Goal: Transaction & Acquisition: Purchase product/service

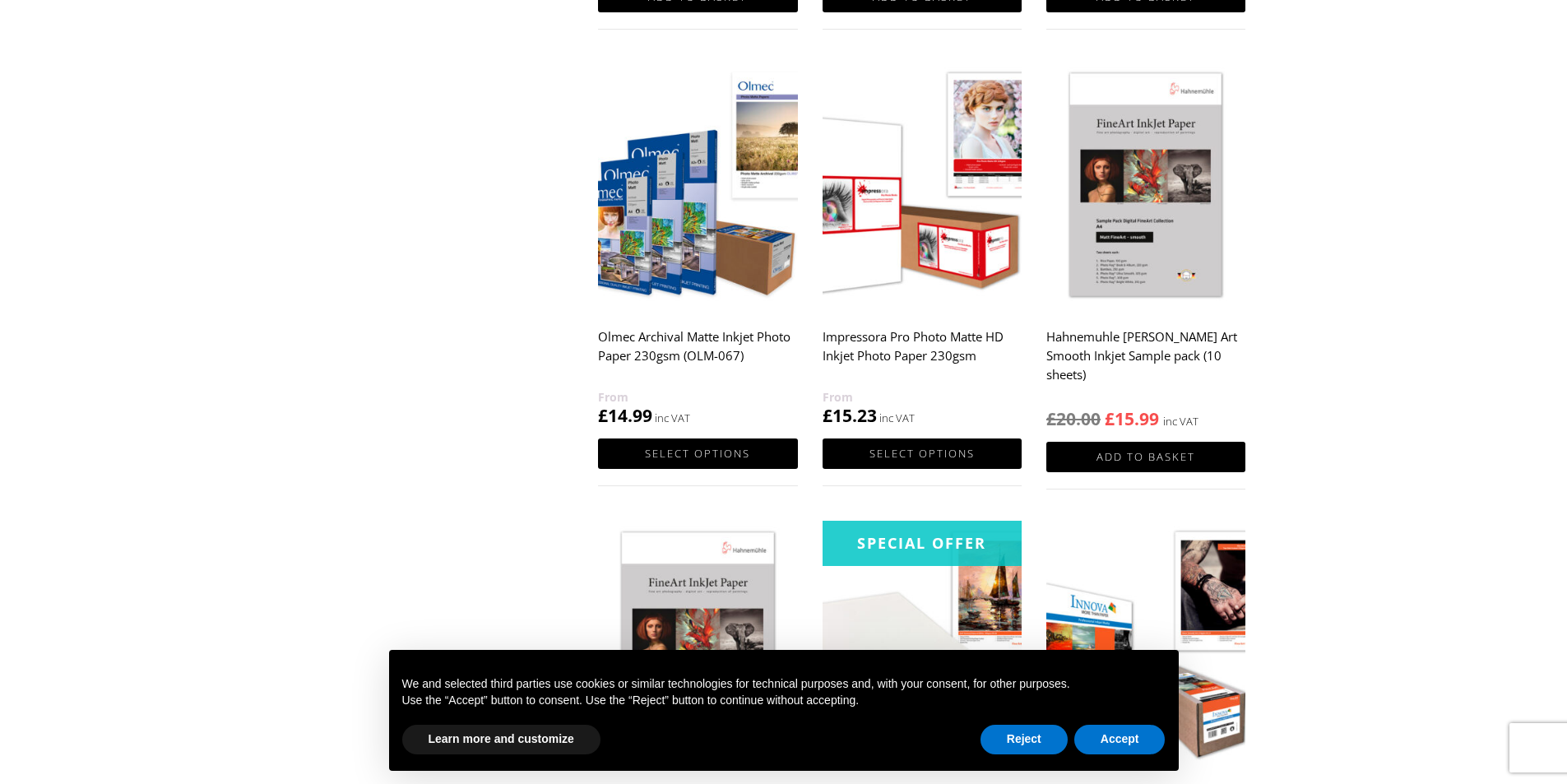
scroll to position [969, 0]
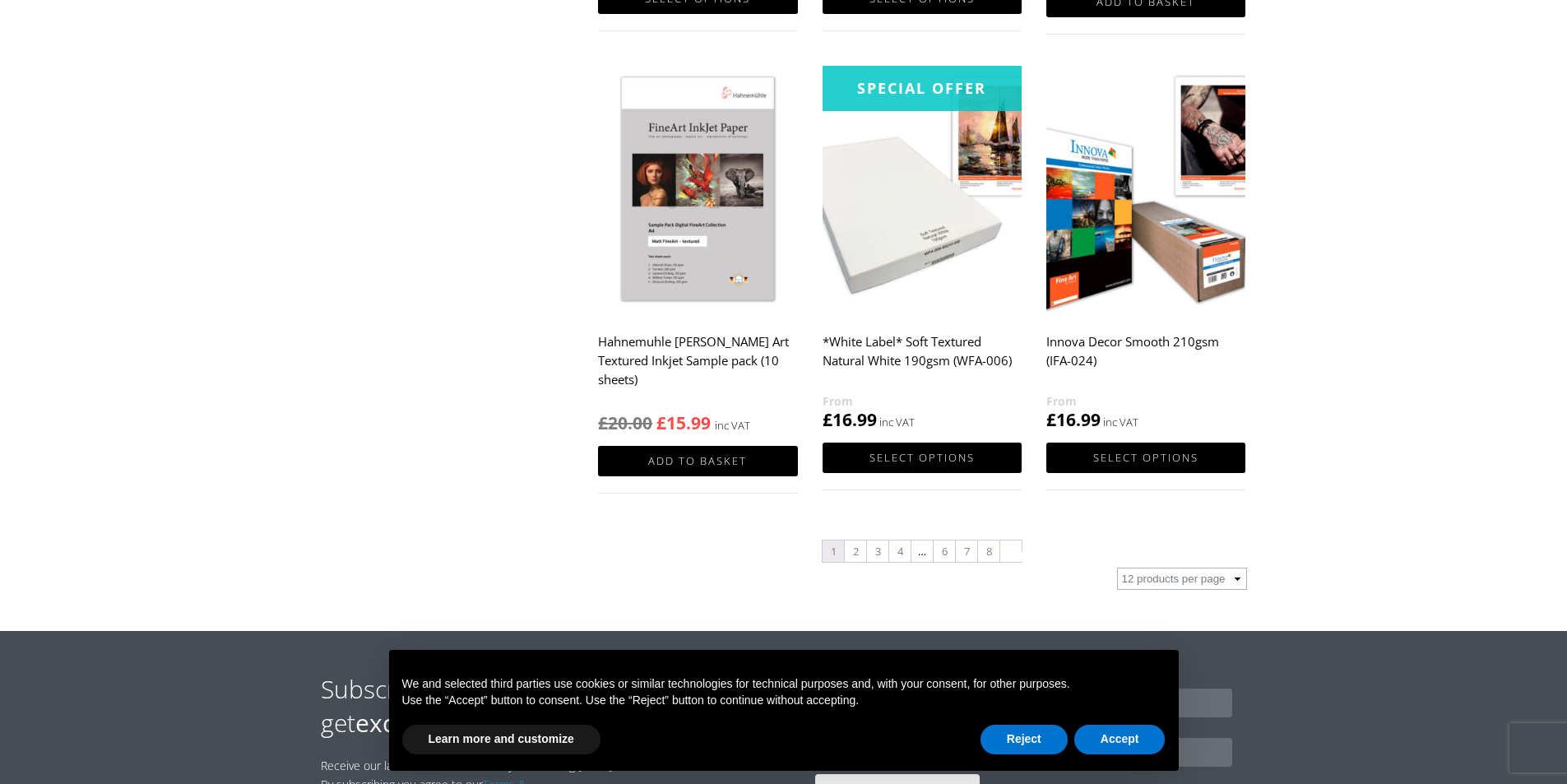
scroll to position [1645, 0]
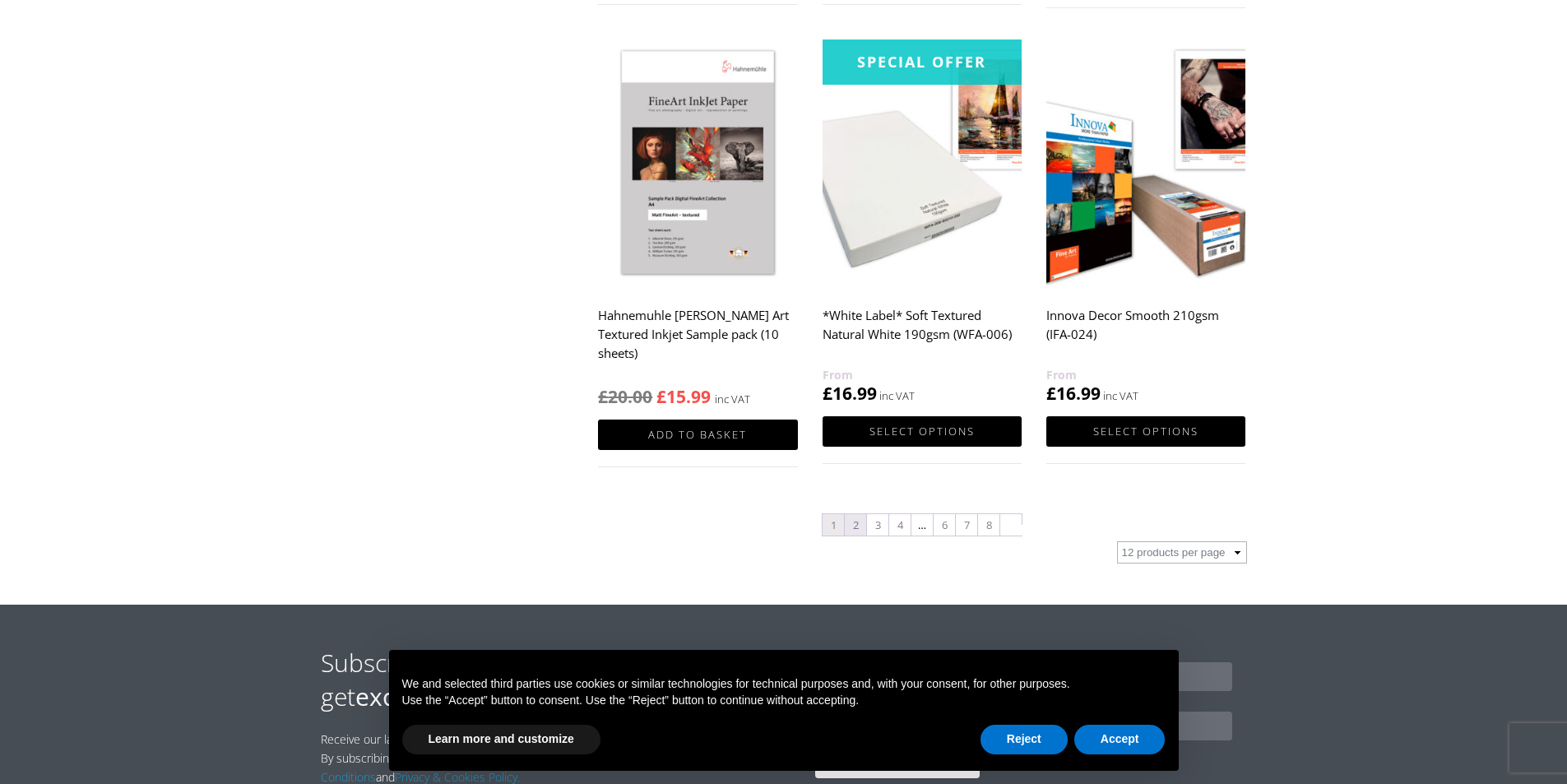
click at [860, 520] on link "2" at bounding box center [856, 525] width 22 height 22
click at [853, 528] on link "2" at bounding box center [856, 525] width 22 height 22
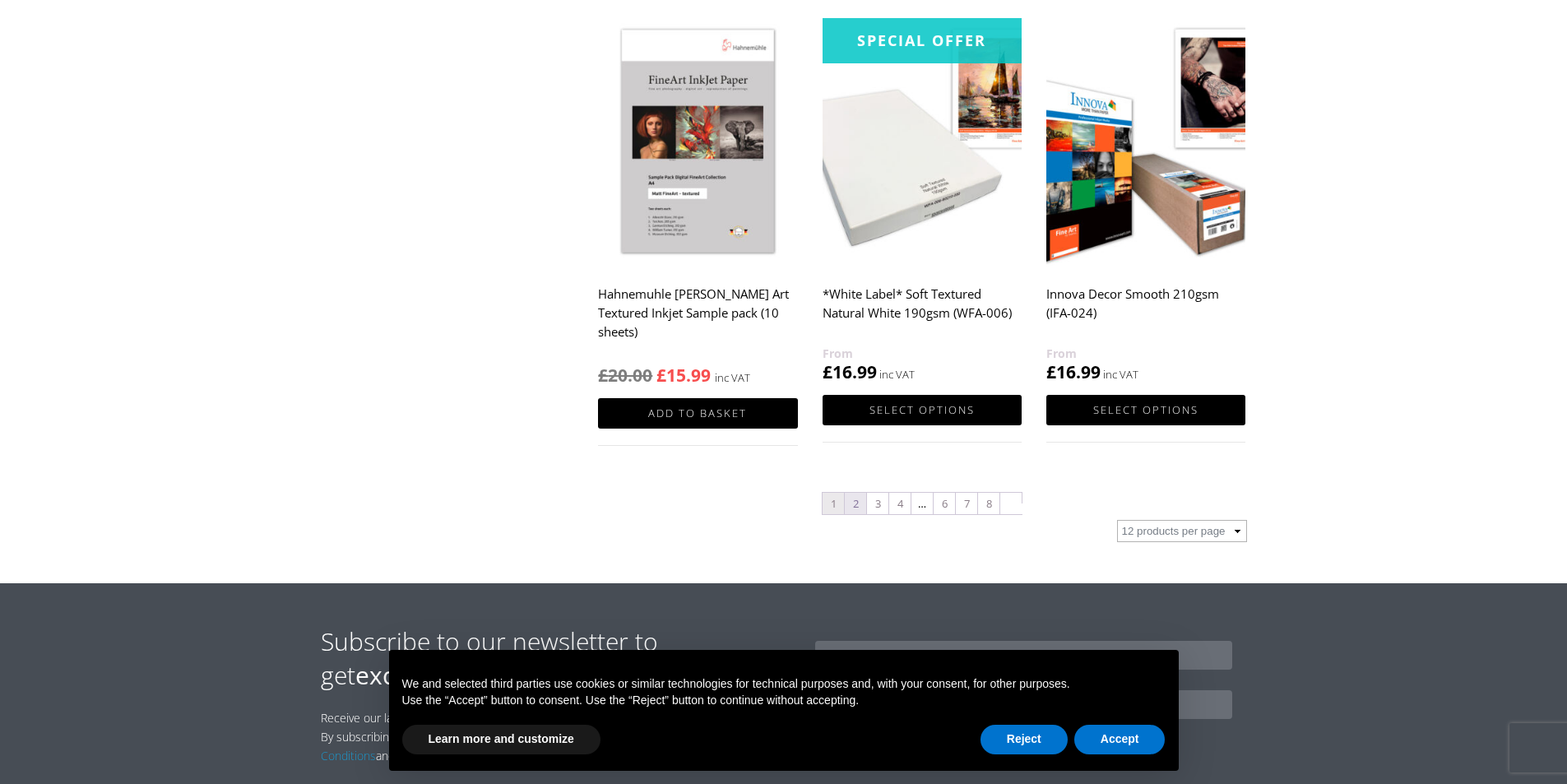
scroll to position [1726, 0]
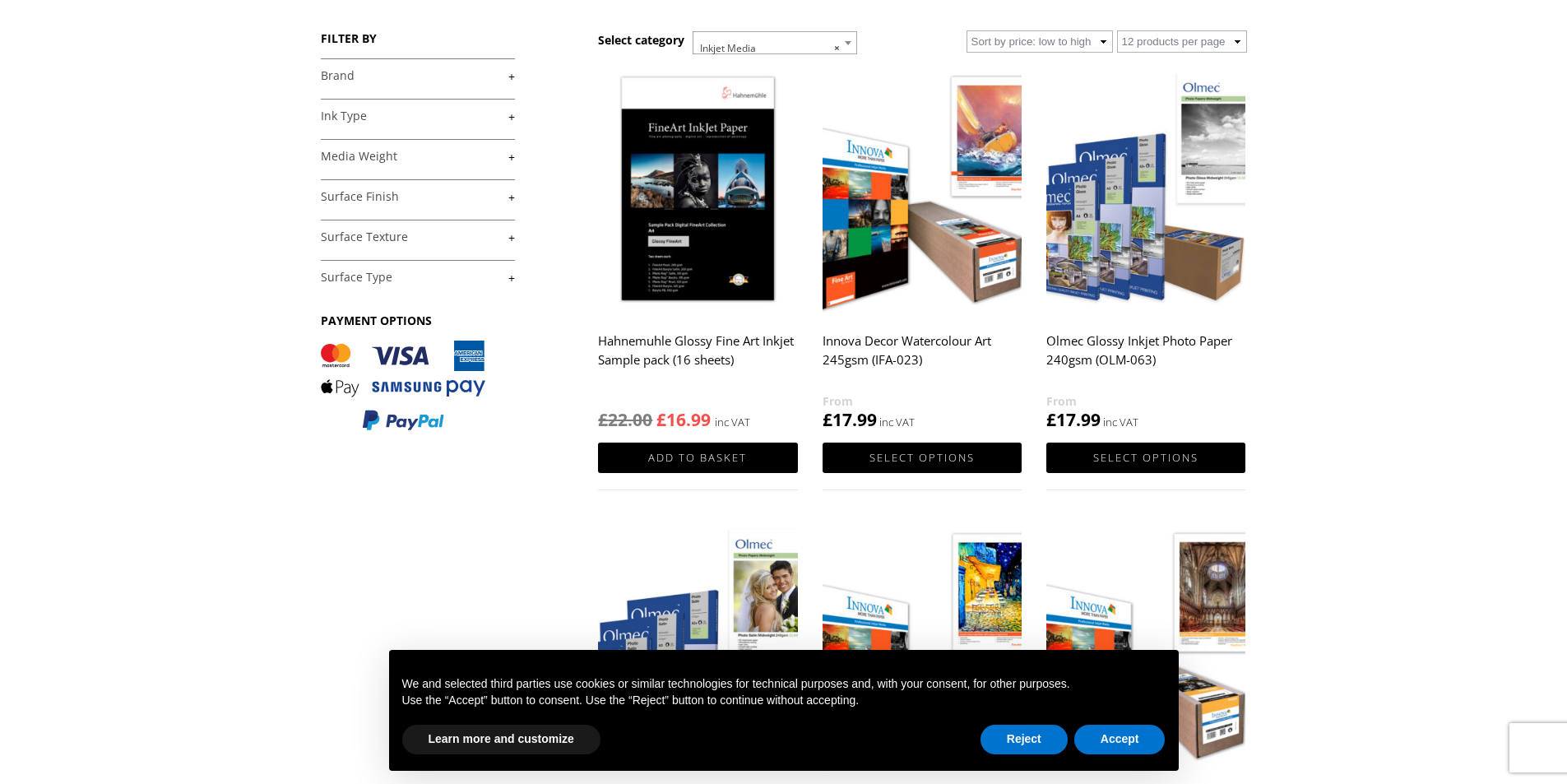
scroll to position [329, 0]
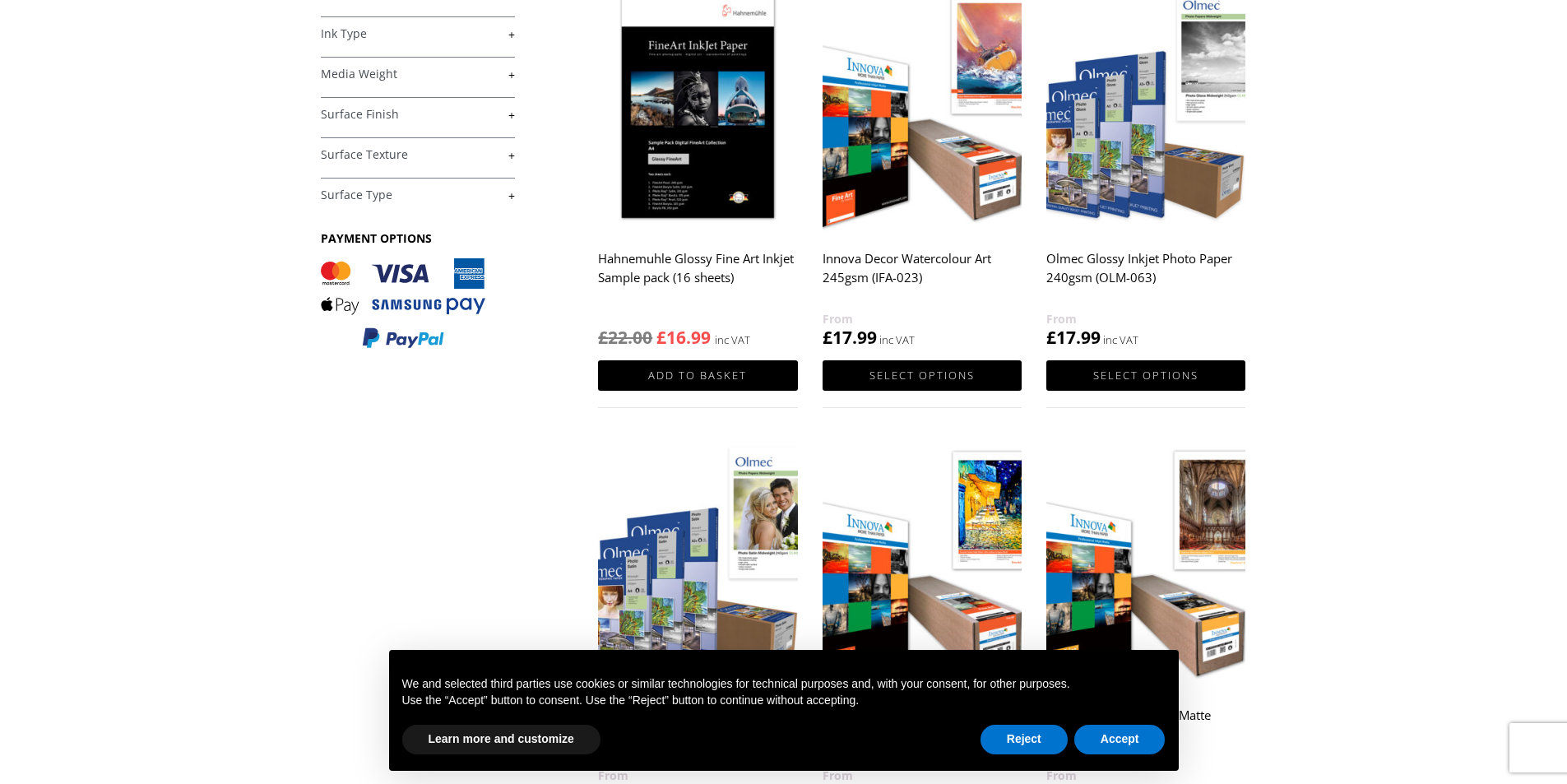
click at [895, 264] on h2 "Innova Decor Watercolour Art 245gsm (IFA-023)" at bounding box center [922, 276] width 199 height 66
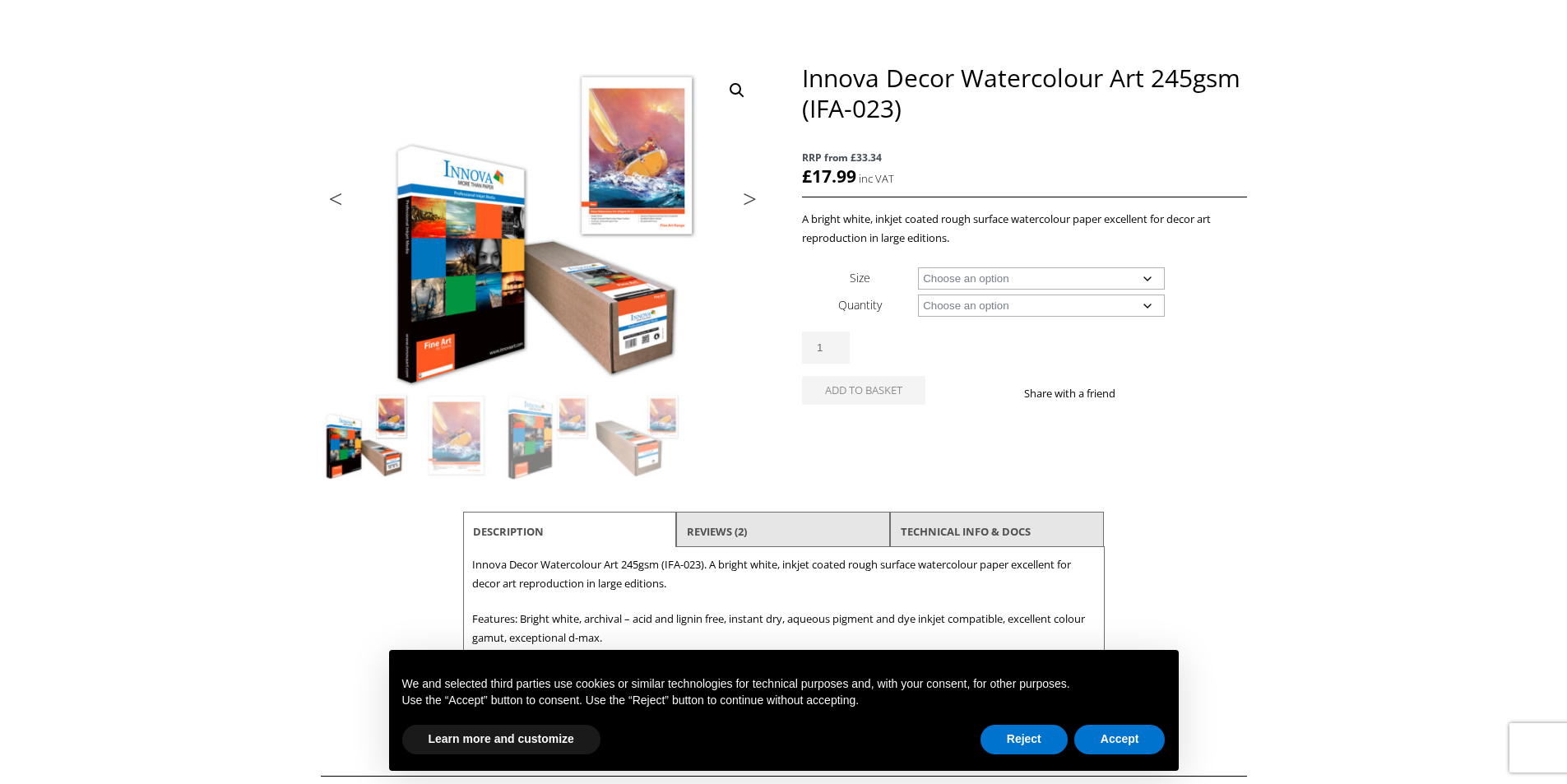
click at [1046, 288] on select "Choose an option A4 Sheet A3 Sheet A3+ Sheet A2 Sheet 17" Wide Roll 24" Wide Ro…" at bounding box center [1041, 278] width 246 height 22
click at [918, 267] on select "Choose an option A4 Sheet A3 Sheet A3+ Sheet A2 Sheet 17" Wide Roll 24" Wide Ro…" at bounding box center [1041, 278] width 246 height 22
select select "44-wide-roll"
click at [1020, 304] on select "Choose an option 30m" at bounding box center [1041, 305] width 246 height 22
select select "30m"
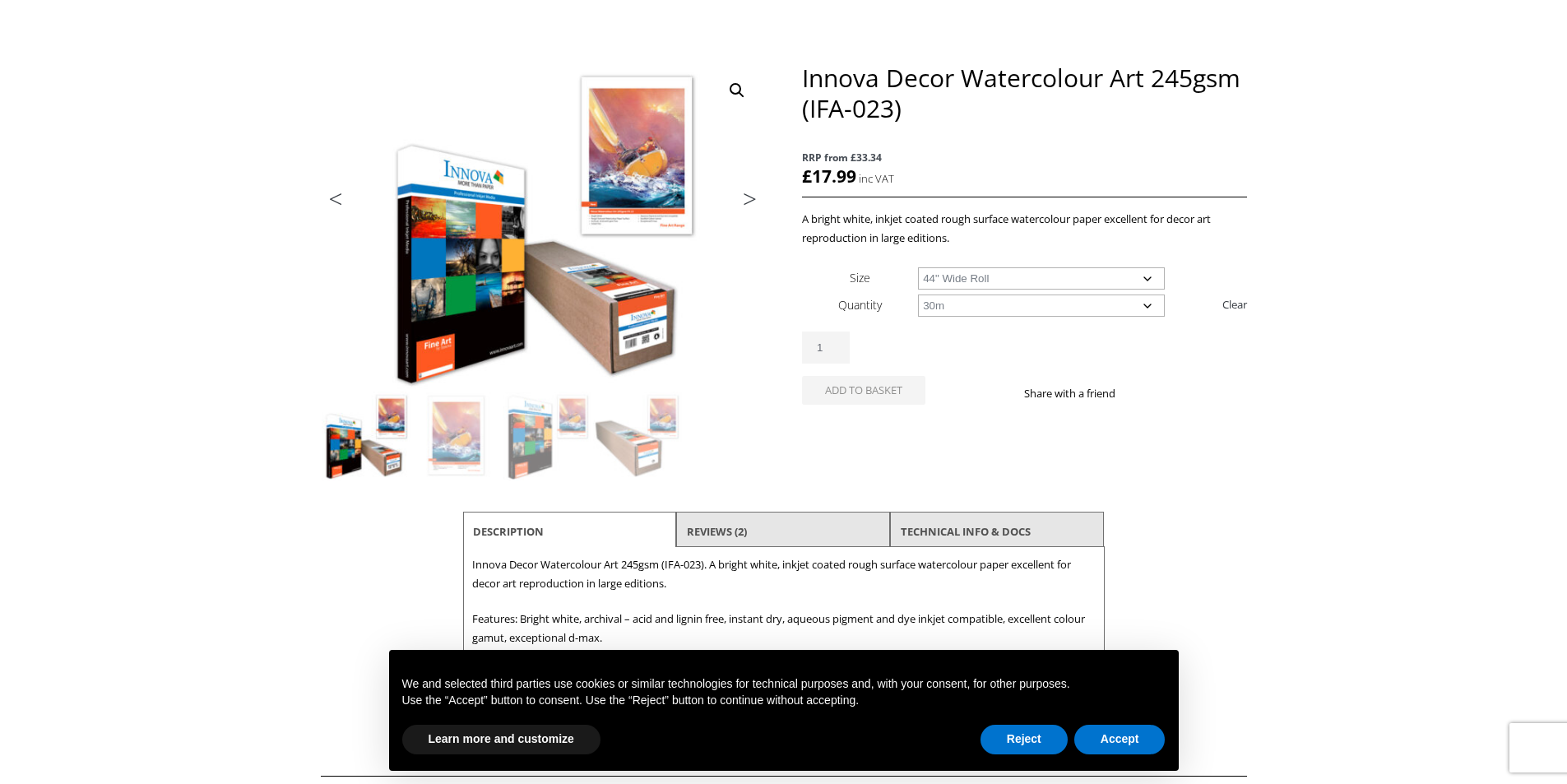
click at [918, 294] on select "Choose an option 30m" at bounding box center [1041, 305] width 246 height 22
select select "44-wide-roll"
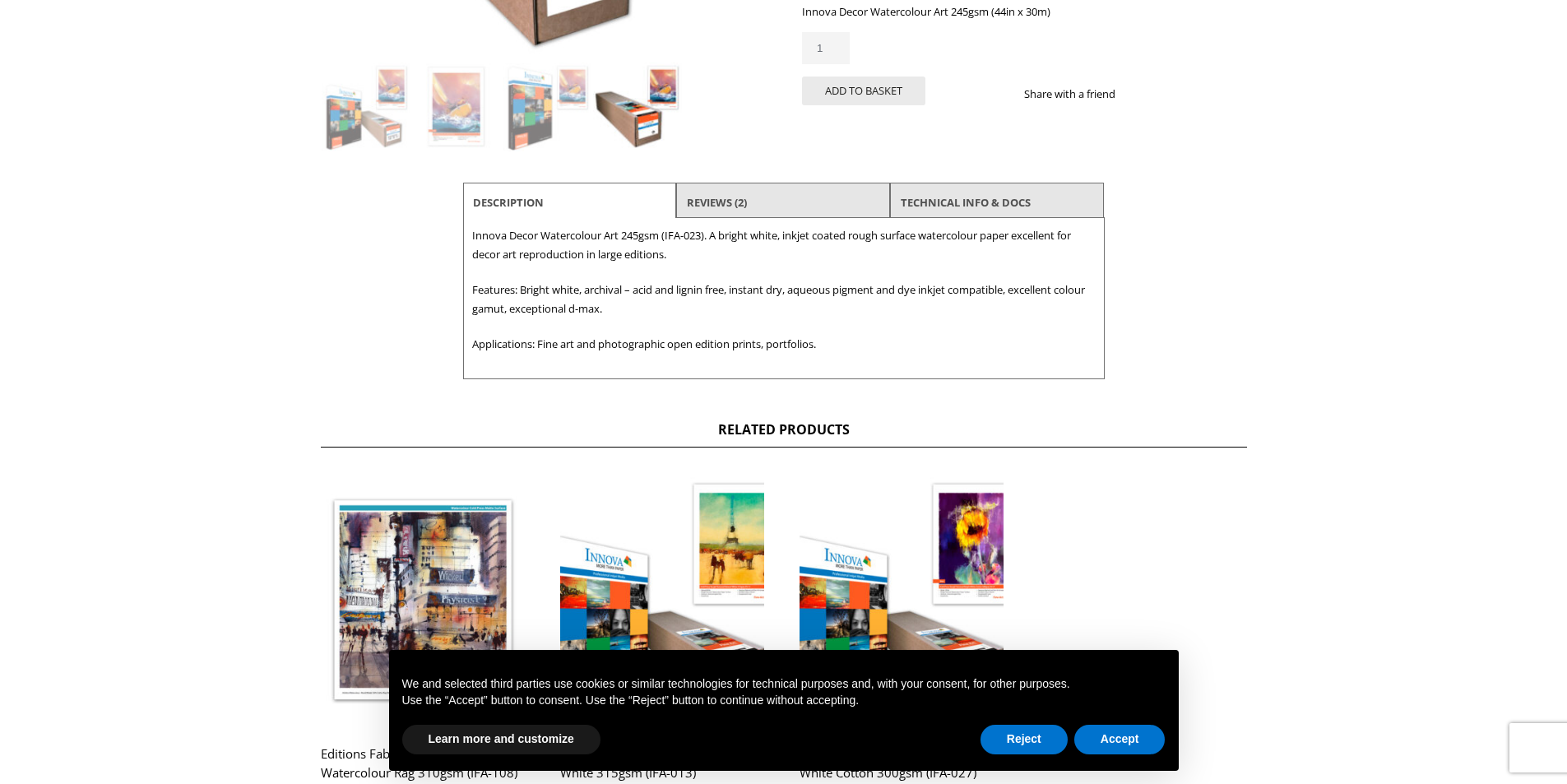
scroll to position [82, 0]
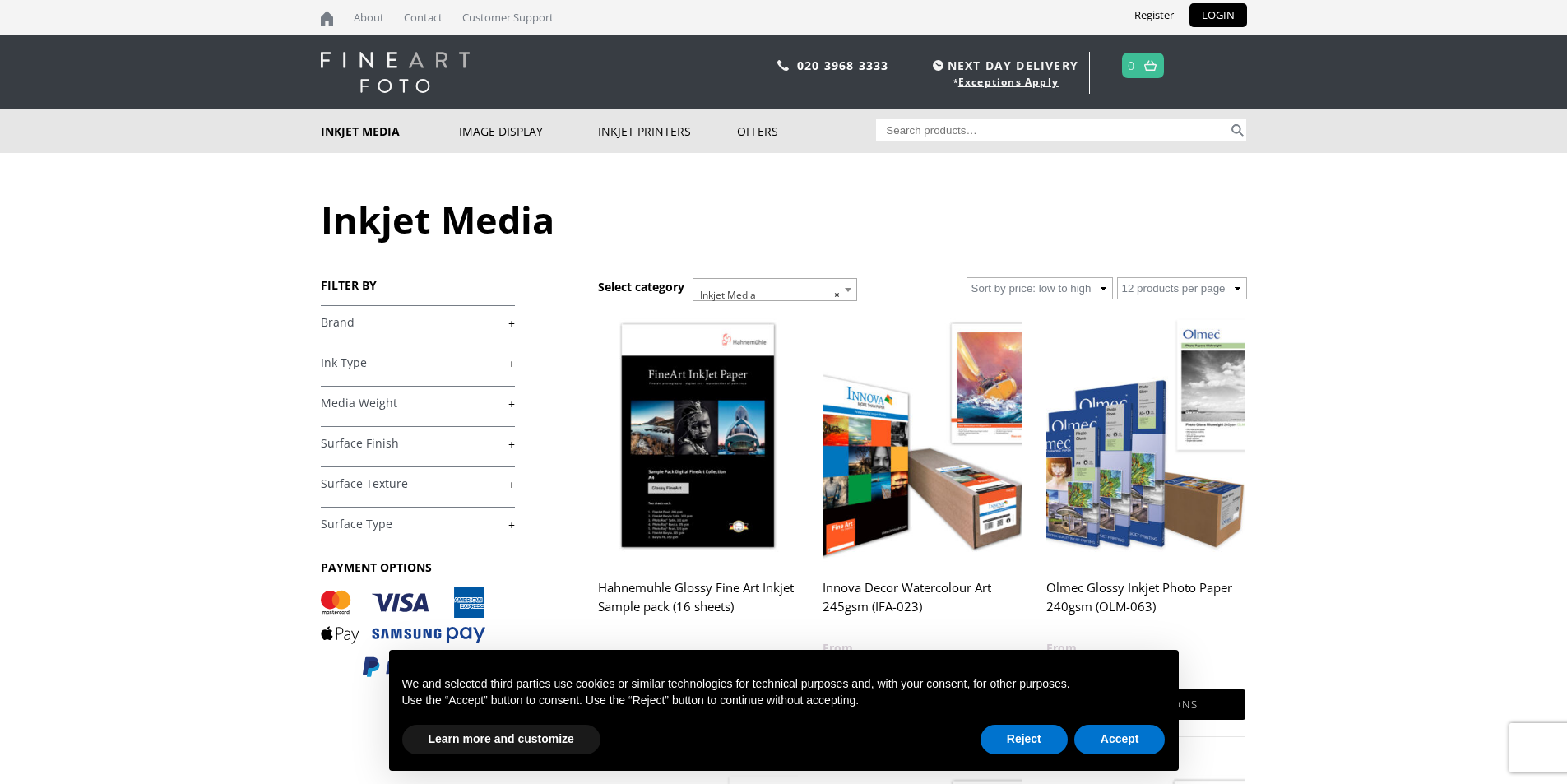
scroll to position [329, 0]
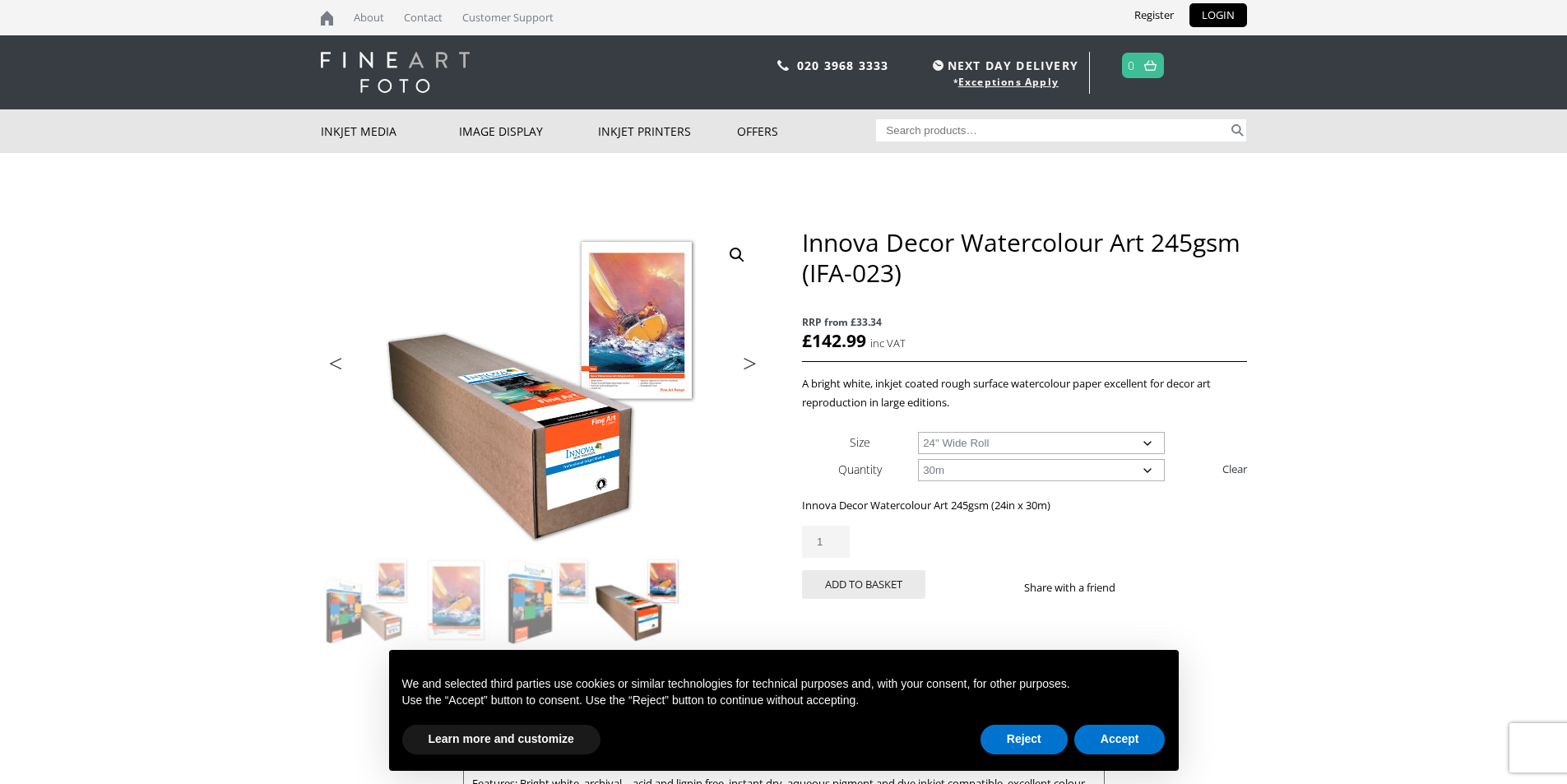
click at [1024, 435] on select "Choose an option 17" Wide Roll 24" Wide Roll 36" Wide Roll 44" Wide Roll 60" Wi…" at bounding box center [1041, 443] width 246 height 22
drag, startPoint x: 1027, startPoint y: 434, endPoint x: 1024, endPoint y: 449, distance: 15.3
click at [1027, 434] on select "Choose an option 17" Wide Roll 24" Wide Roll 36" Wide Roll 44" Wide Roll 60" Wi…" at bounding box center [1041, 443] width 246 height 22
click at [1024, 449] on select "Choose an option 17" Wide Roll 24" Wide Roll 36" Wide Roll 44" Wide Roll 60" Wi…" at bounding box center [1041, 443] width 246 height 22
click at [918, 432] on select "Choose an option 17" Wide Roll 24" Wide Roll 36" Wide Roll 44" Wide Roll 60" Wi…" at bounding box center [1041, 443] width 246 height 22
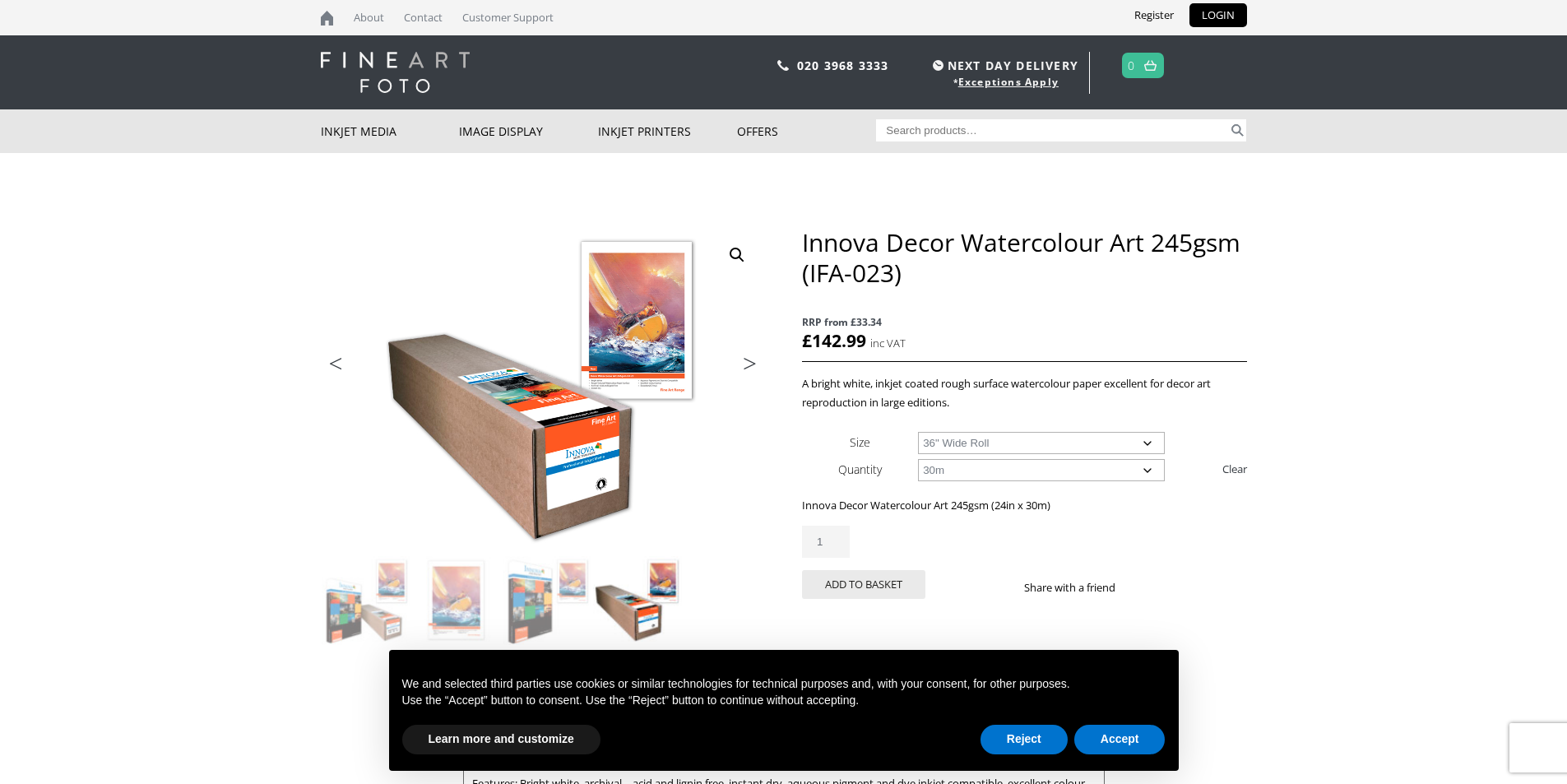
select select "36-wide-roll"
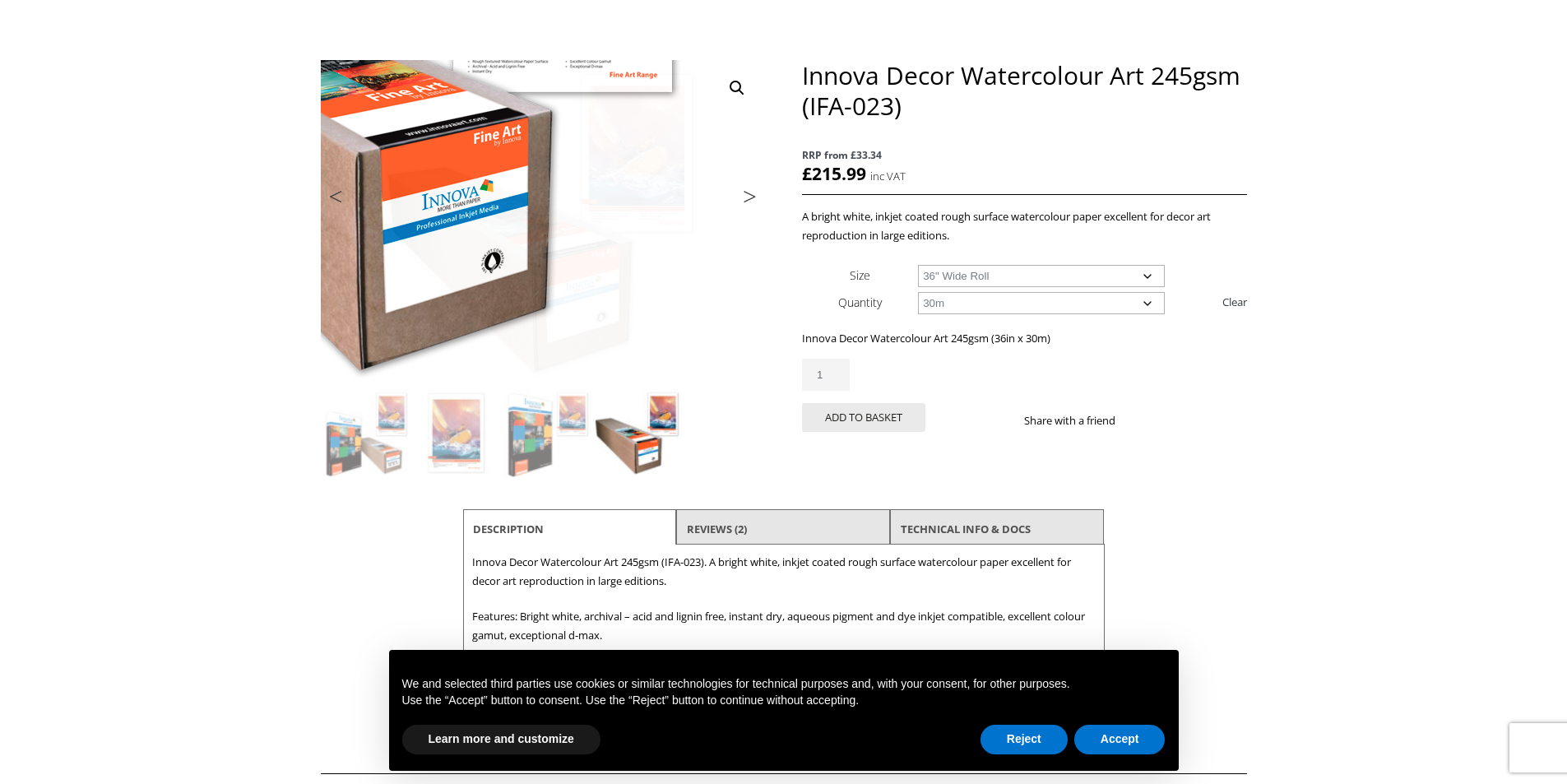
scroll to position [246, 0]
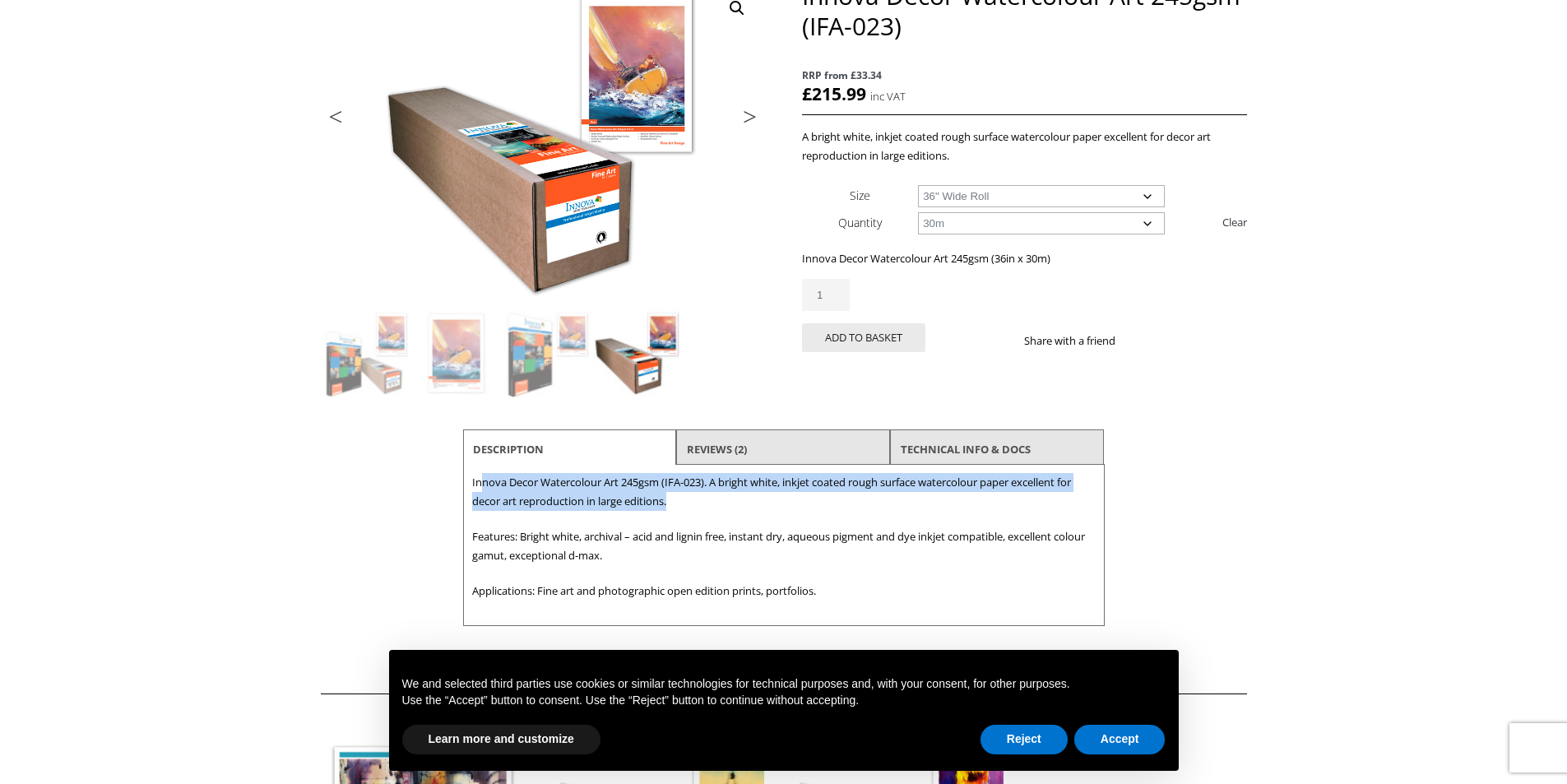
drag, startPoint x: 479, startPoint y: 483, endPoint x: 724, endPoint y: 495, distance: 245.3
click at [724, 495] on p "Innova Decor Watercolour Art 245gsm (IFA-023). A bright white, inkjet coated ro…" at bounding box center [784, 492] width 623 height 37
click at [694, 510] on p "Innova Decor Watercolour Art 245gsm (IFA-023). A bright white, inkjet coated ro…" at bounding box center [784, 492] width 623 height 37
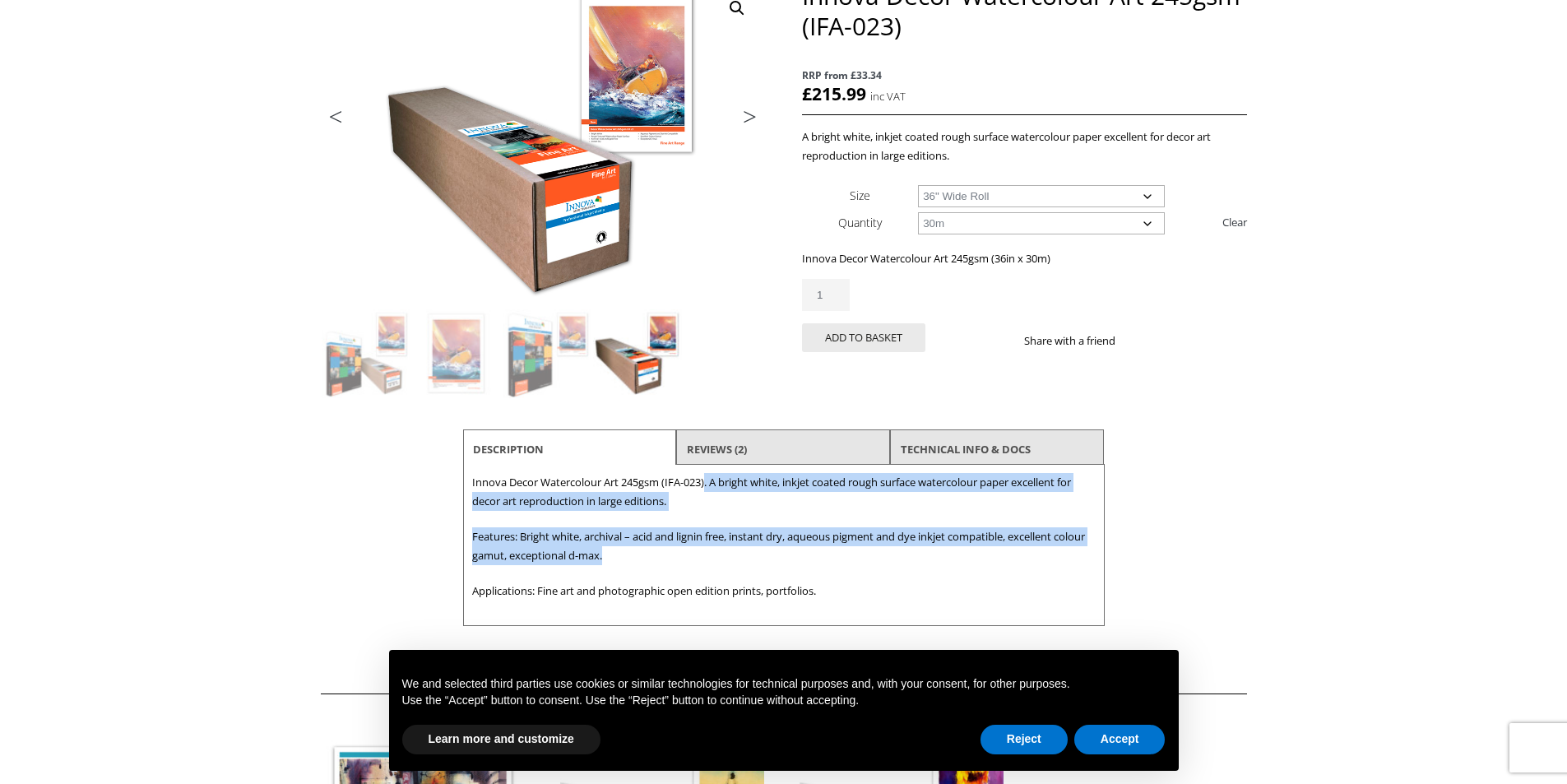
drag, startPoint x: 708, startPoint y: 481, endPoint x: 779, endPoint y: 562, distance: 107.7
click at [779, 562] on div "Description Innova Decor Watercolour Art 245gsm (IFA-023). A bright white, inkj…" at bounding box center [784, 545] width 642 height 161
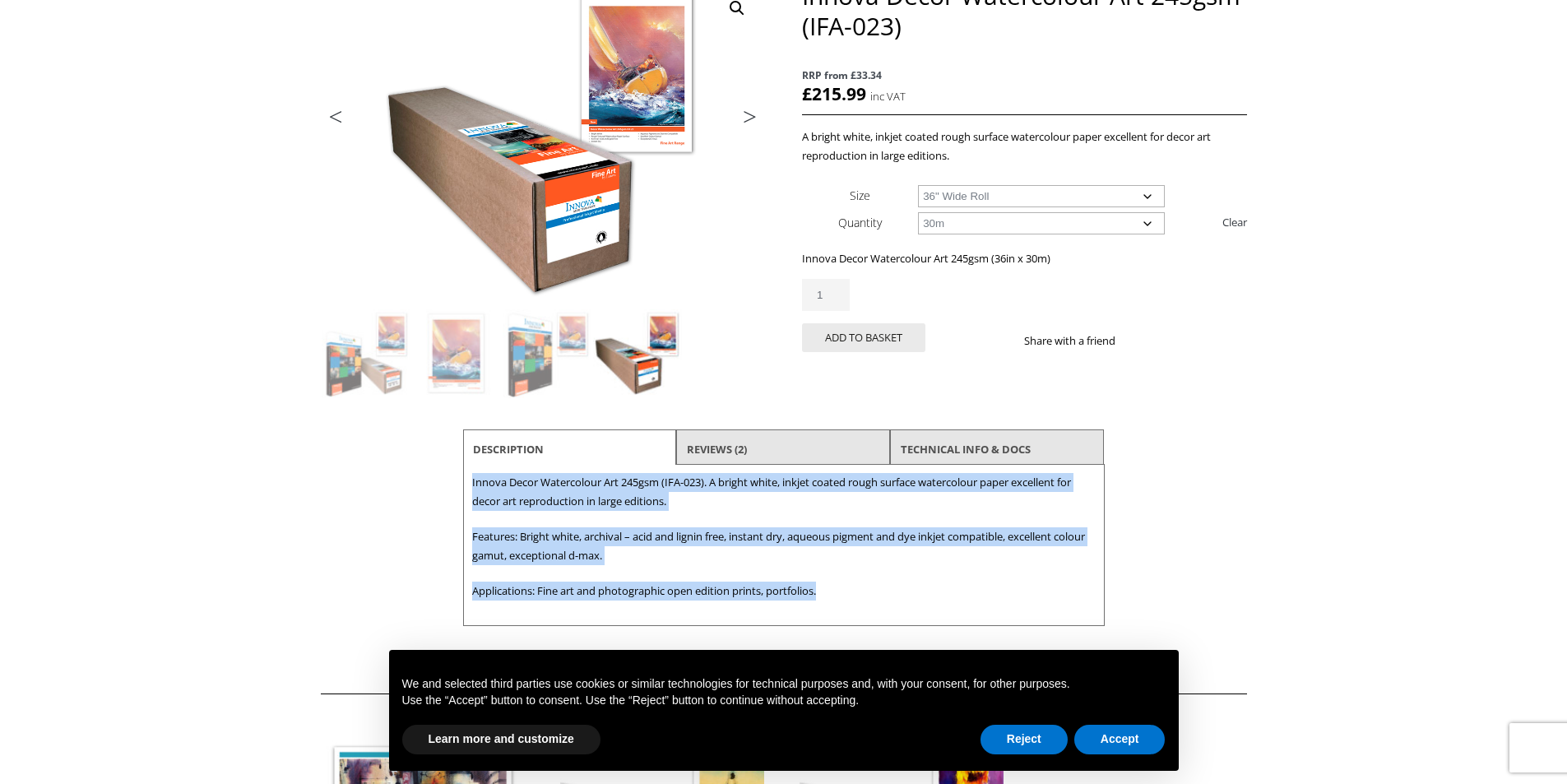
drag, startPoint x: 836, startPoint y: 594, endPoint x: 473, endPoint y: 481, distance: 380.2
click at [473, 481] on div "Description Innova Decor Watercolour Art 245gsm (IFA-023). A bright white, inkj…" at bounding box center [784, 545] width 642 height 161
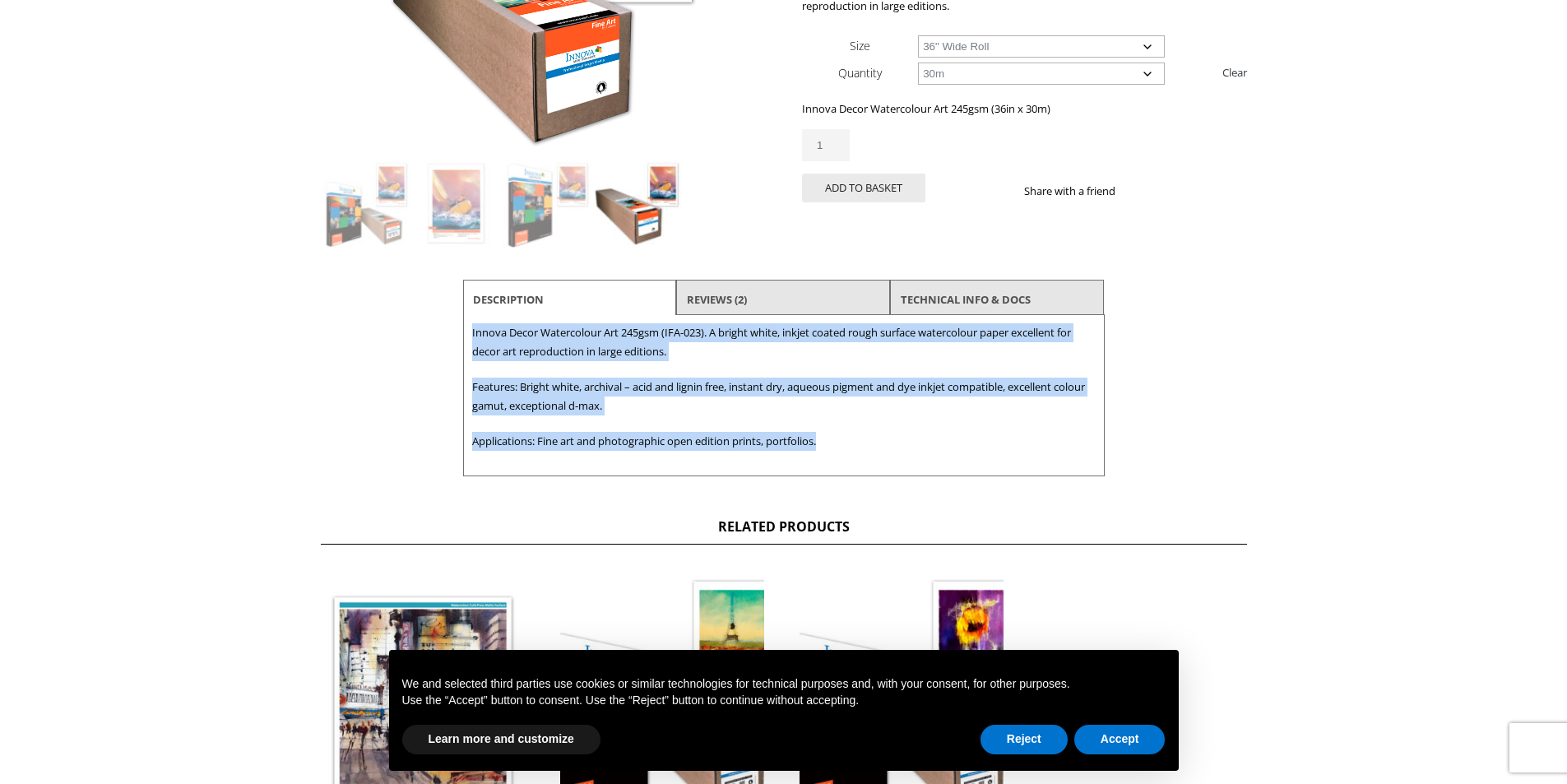
scroll to position [411, 0]
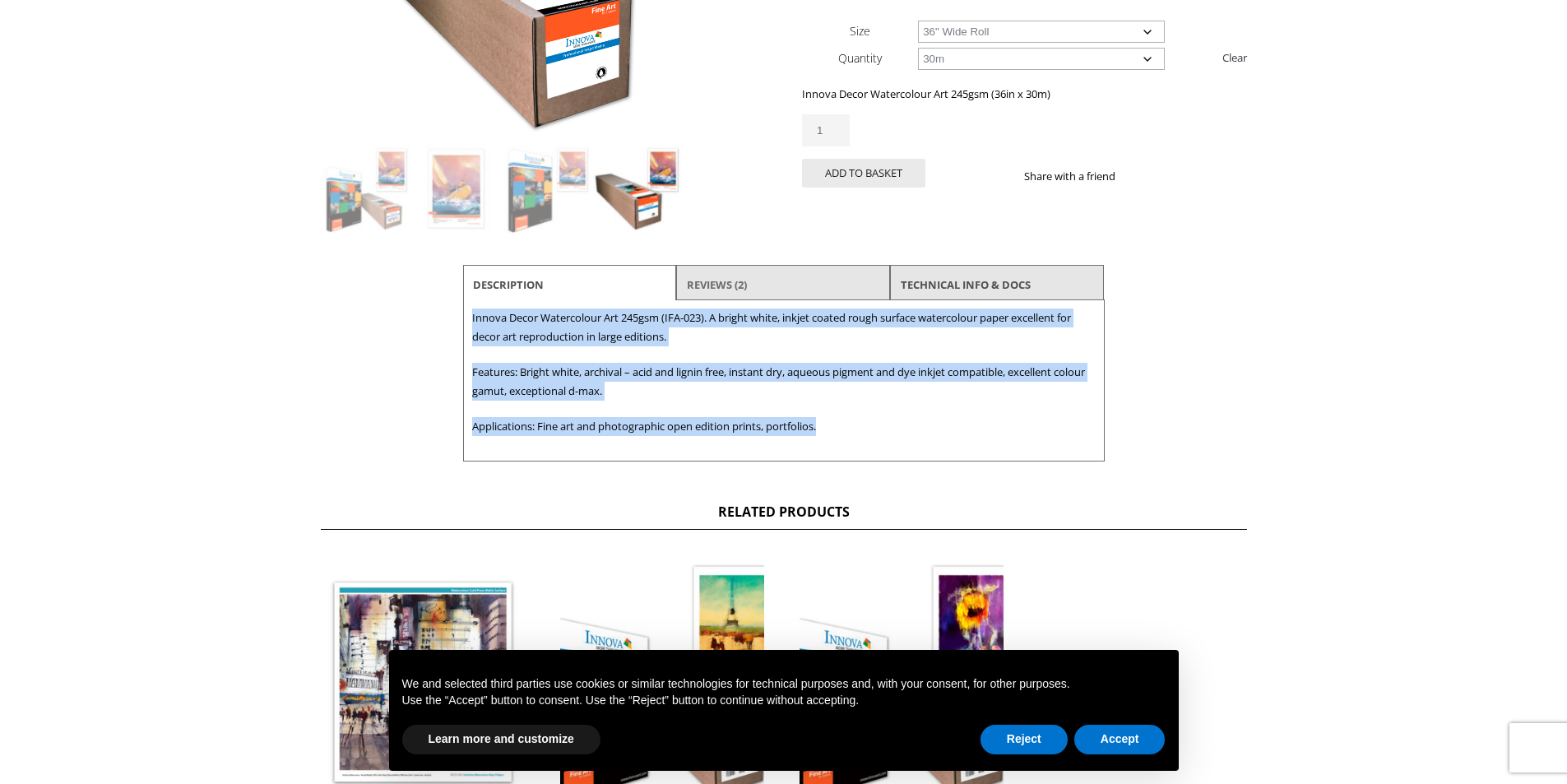
click at [737, 277] on link "Reviews (2)" at bounding box center [717, 285] width 60 height 30
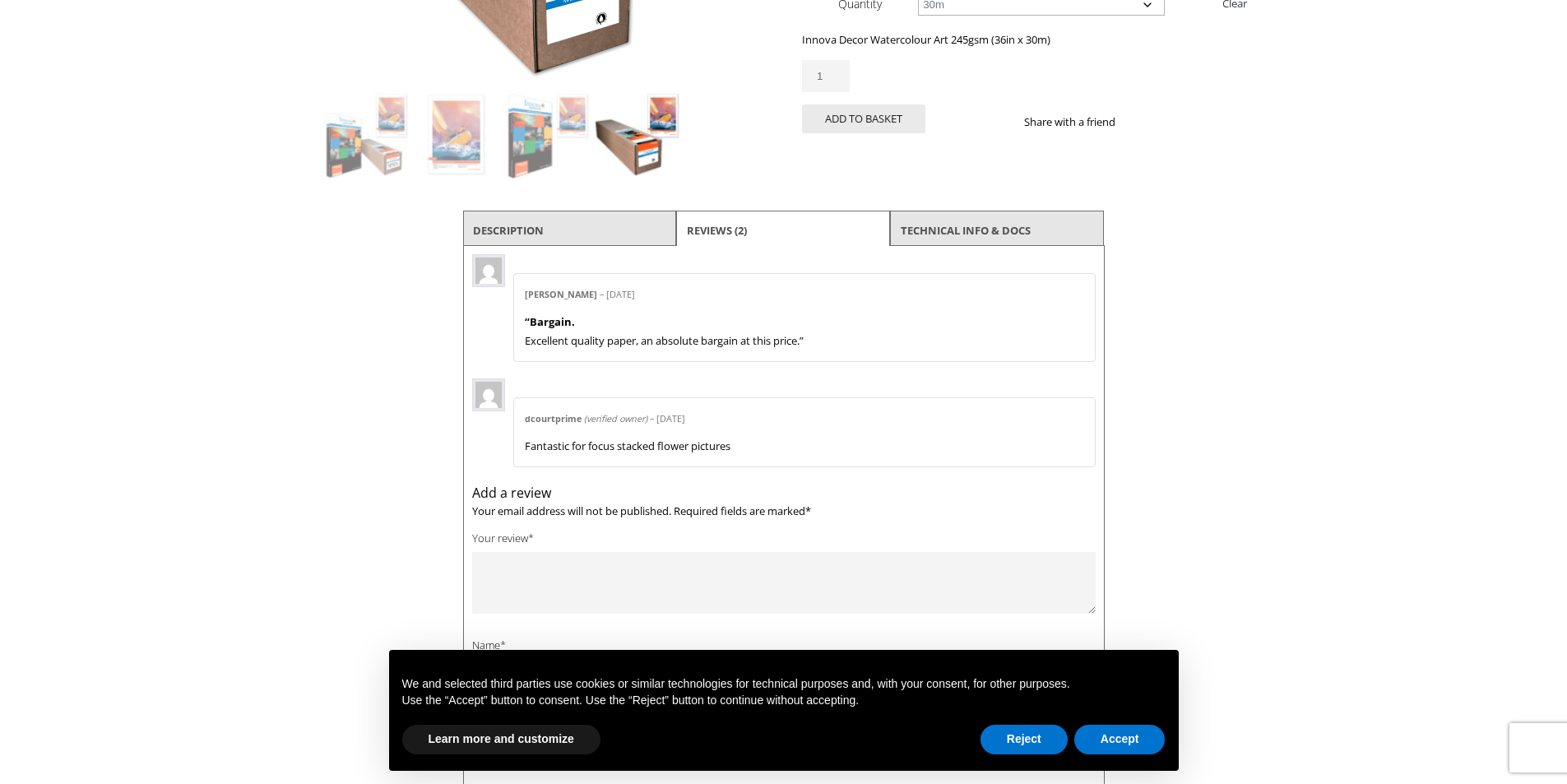
scroll to position [494, 0]
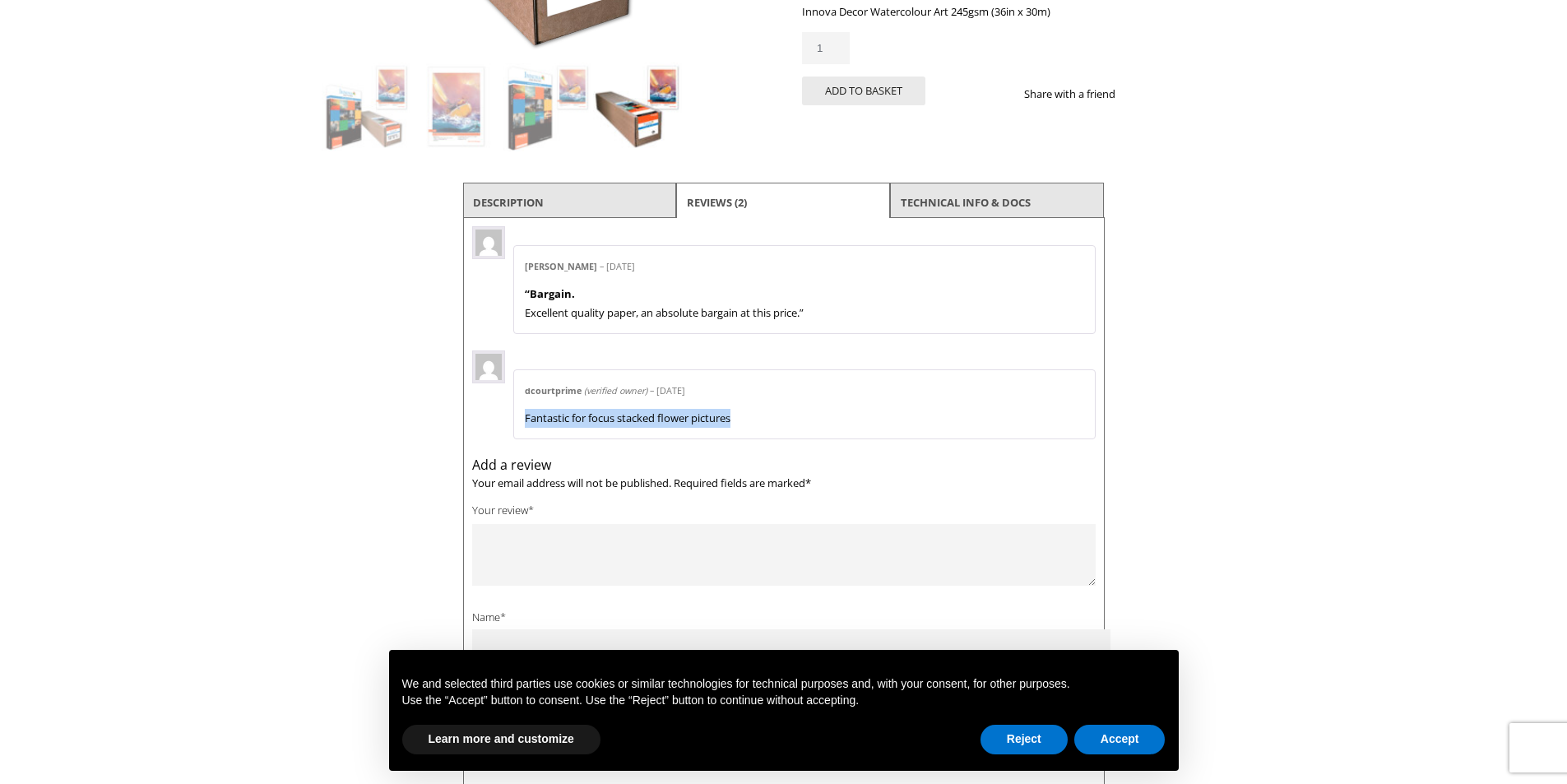
drag, startPoint x: 518, startPoint y: 410, endPoint x: 765, endPoint y: 428, distance: 247.7
click at [765, 428] on div "dcourtprime (verified owner) – 30th June 2022 Fantastic for focus stacked flowe…" at bounding box center [804, 404] width 582 height 70
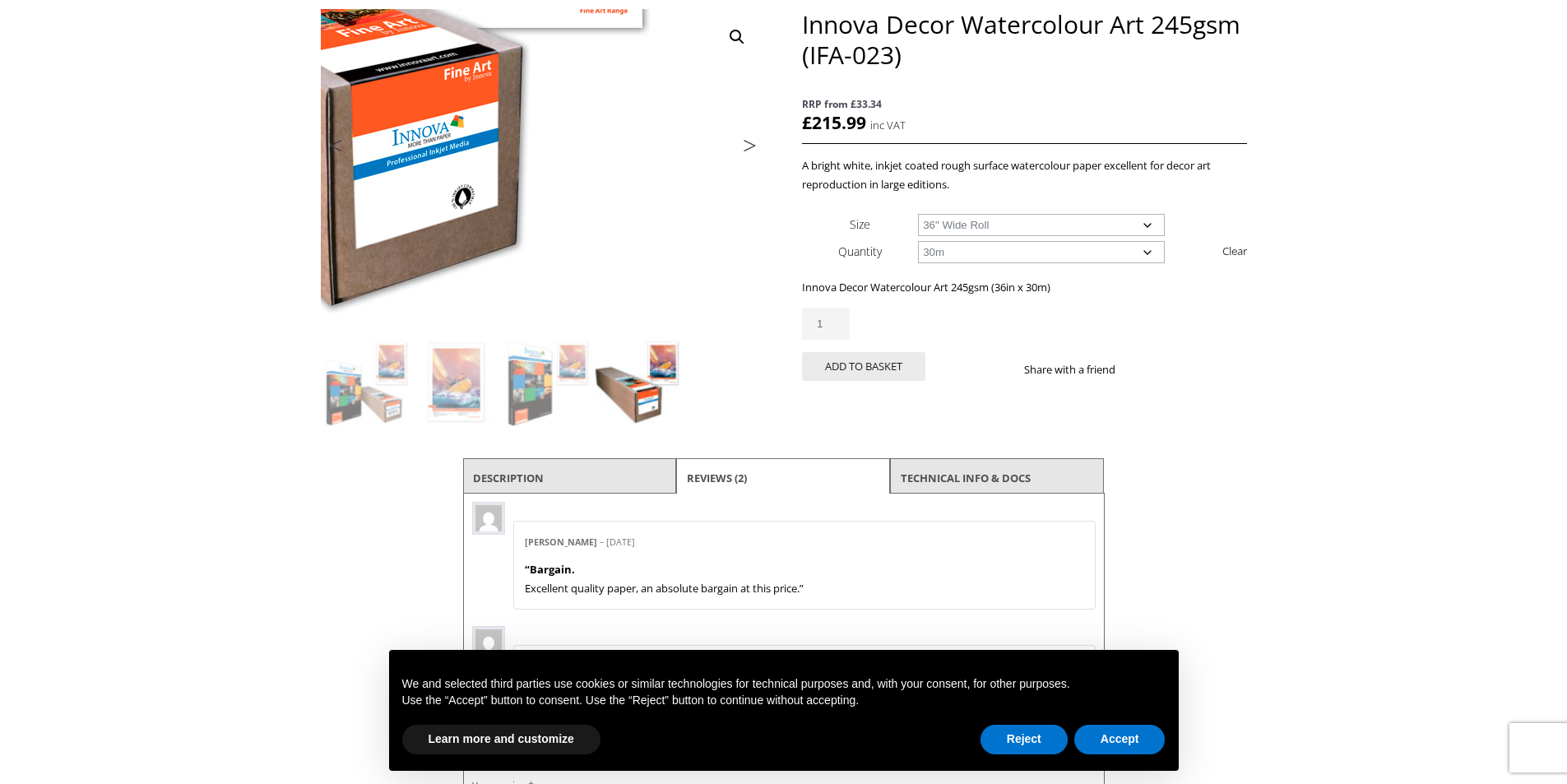
scroll to position [246, 0]
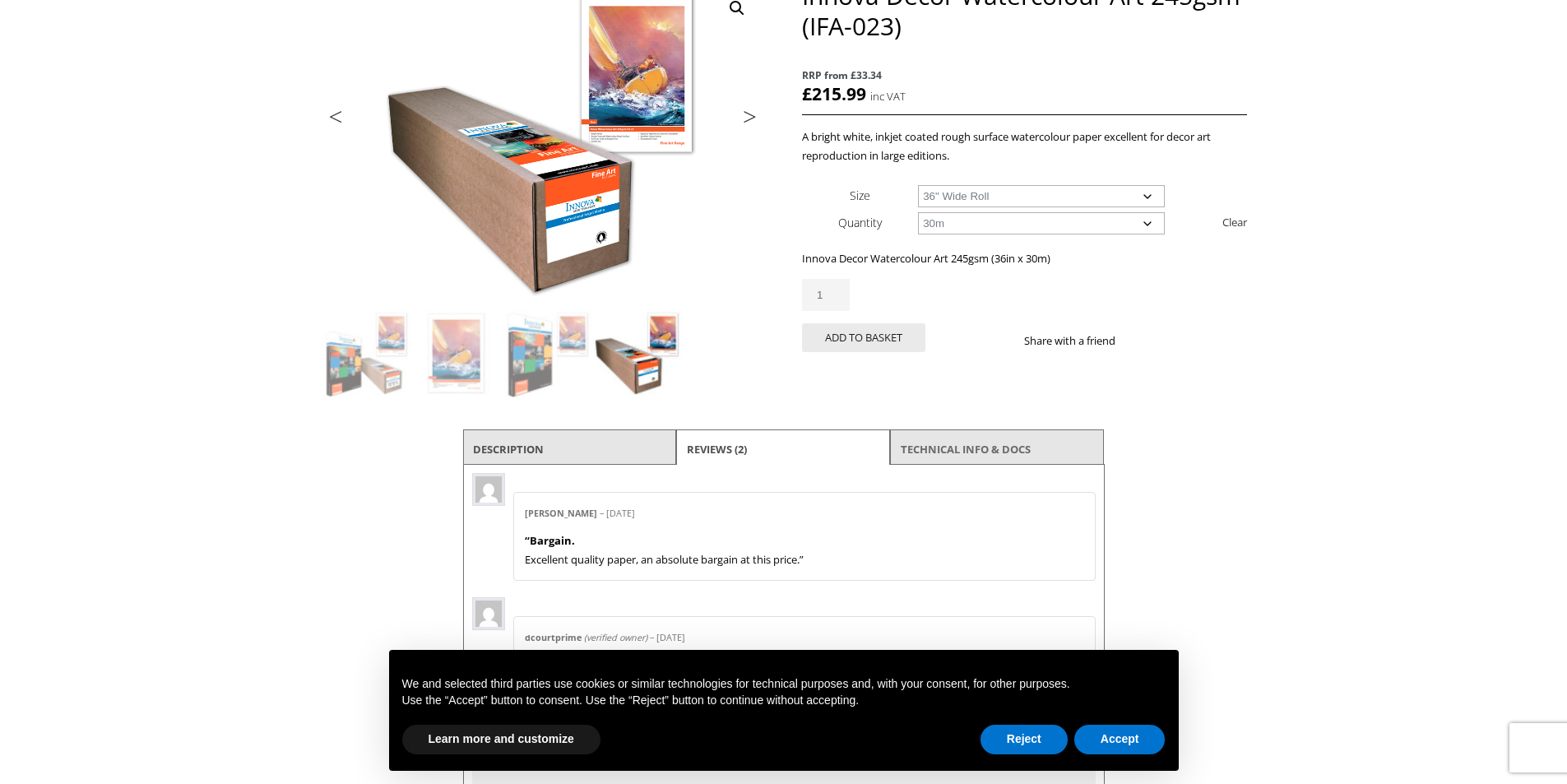
click at [975, 443] on link "TECHNICAL INFO & DOCS" at bounding box center [965, 449] width 130 height 30
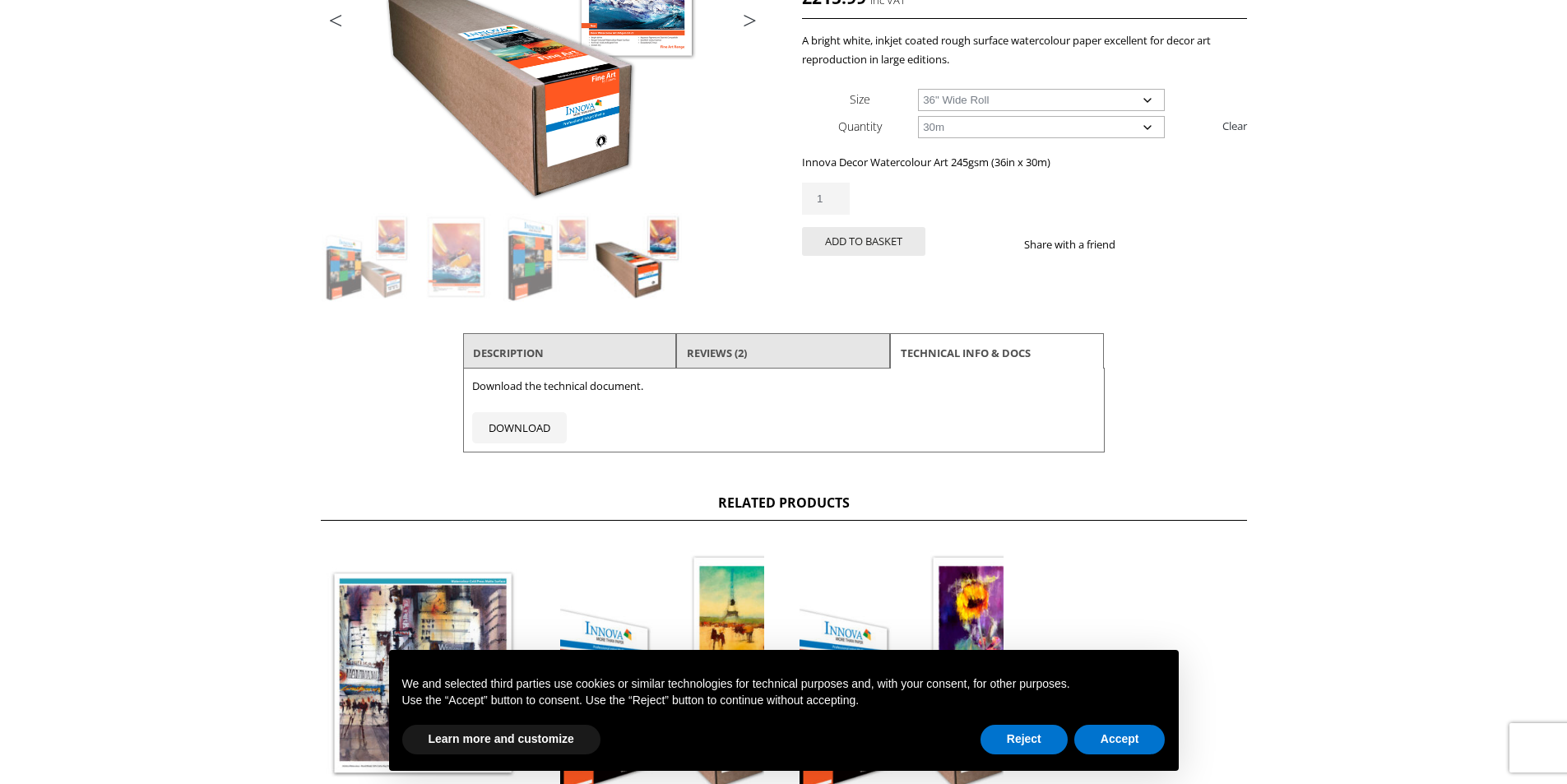
scroll to position [494, 0]
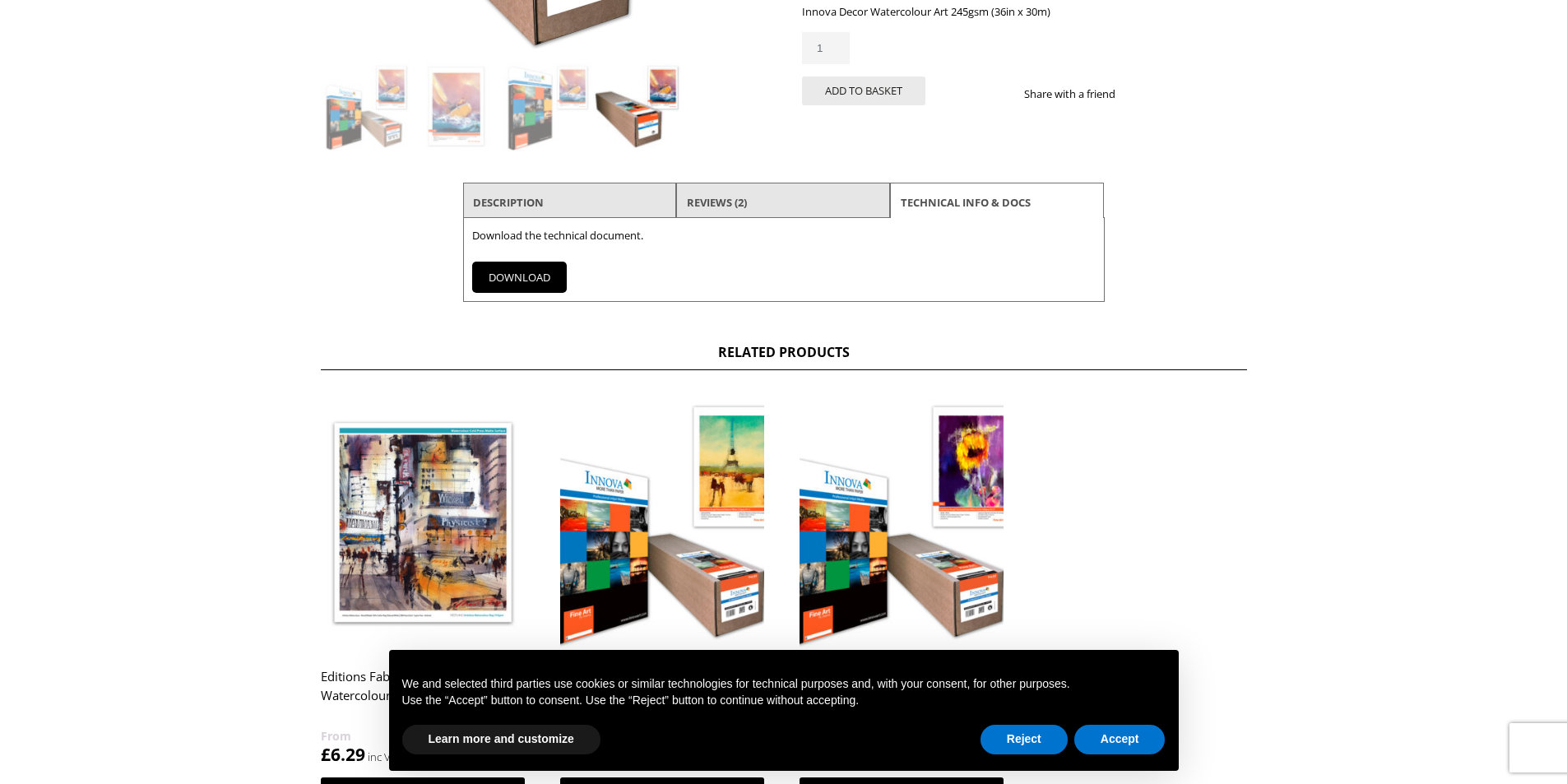
click at [537, 286] on link "DOWNLOAD" at bounding box center [519, 276] width 95 height 31
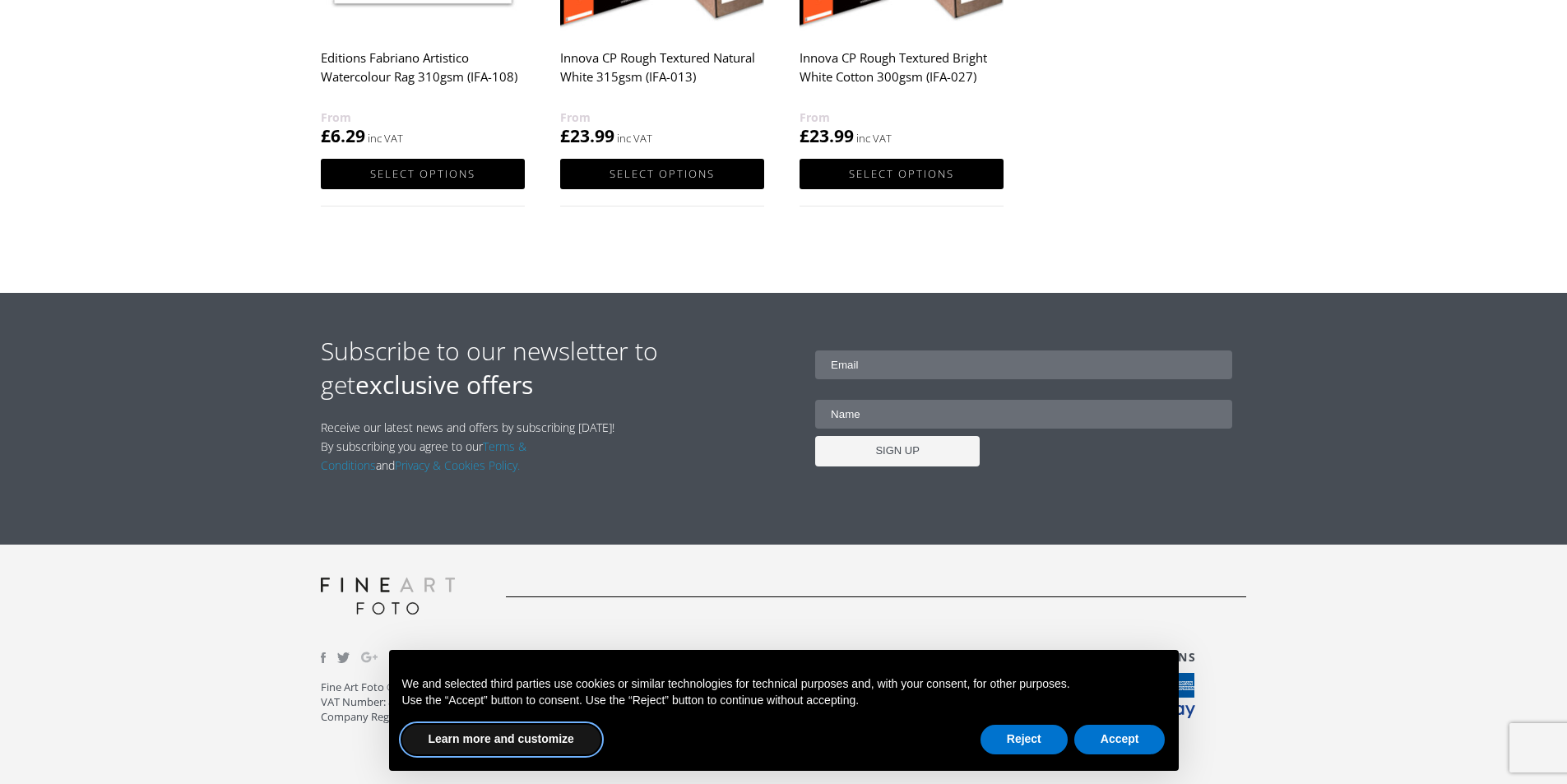
scroll to position [536, 0]
